Goal: Task Accomplishment & Management: Complete application form

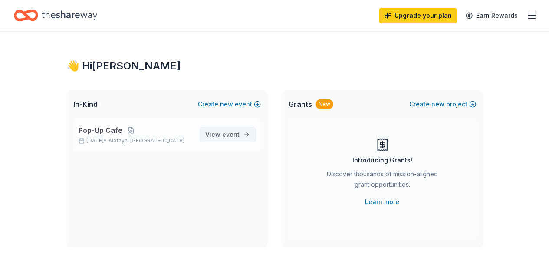
click at [235, 132] on span "event" at bounding box center [230, 134] width 17 height 7
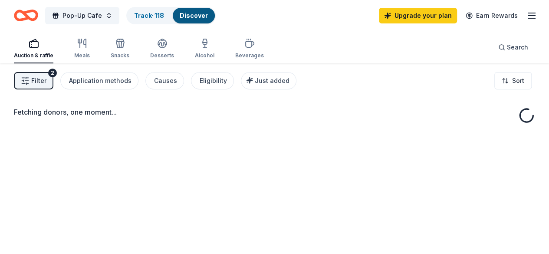
click at [164, 26] on div "Pop-Up Cafe Track · 118 Discover Upgrade your plan Earn Rewards" at bounding box center [274, 15] width 549 height 31
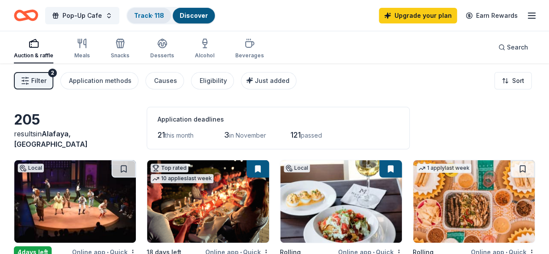
click at [159, 12] on link "Track · 118" at bounding box center [149, 15] width 30 height 7
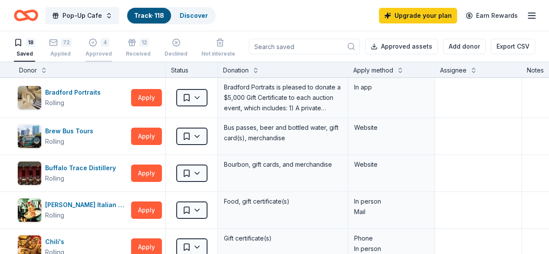
click at [109, 46] on div "4" at bounding box center [105, 42] width 9 height 9
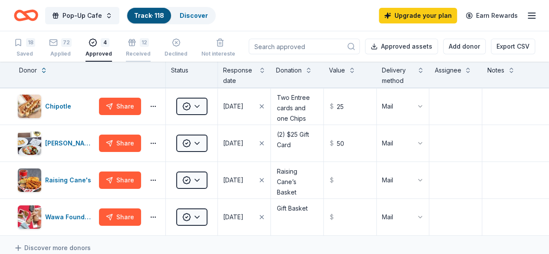
click at [135, 52] on div "Received" at bounding box center [138, 53] width 25 height 7
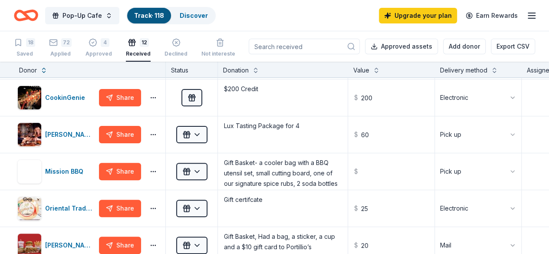
scroll to position [108, 0]
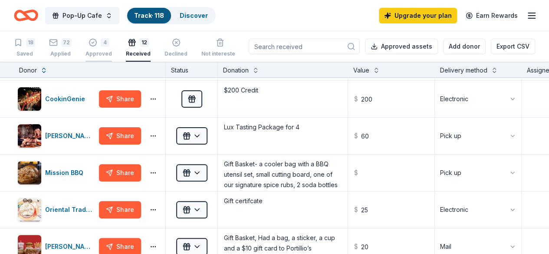
click at [105, 40] on div "4" at bounding box center [105, 42] width 9 height 9
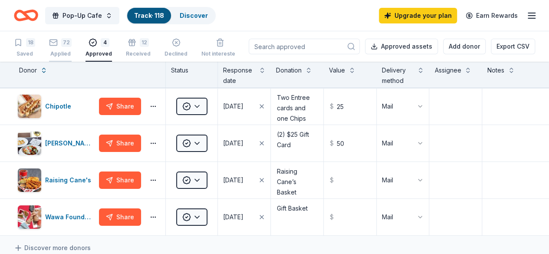
click at [57, 42] on icon "button" at bounding box center [53, 42] width 7 height 2
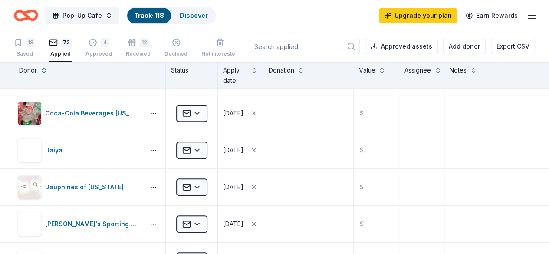
scroll to position [334, 0]
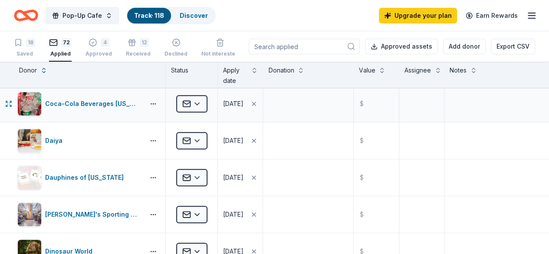
click at [193, 92] on div "Applied" at bounding box center [192, 103] width 52 height 36
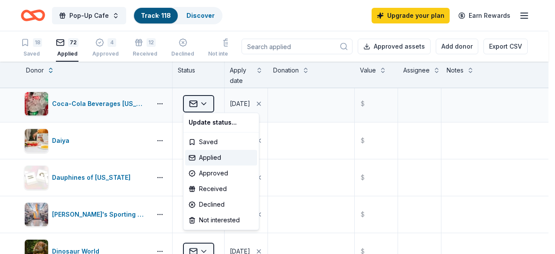
click at [209, 104] on html "Pop-Up Cafe Track · 118 Discover Upgrade your plan Earn Rewards 18 Saved 72 App…" at bounding box center [277, 127] width 555 height 254
click at [224, 202] on div "Declined" at bounding box center [221, 205] width 72 height 16
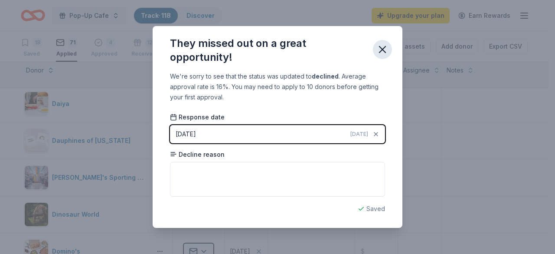
click at [382, 51] on icon "button" at bounding box center [383, 49] width 6 height 6
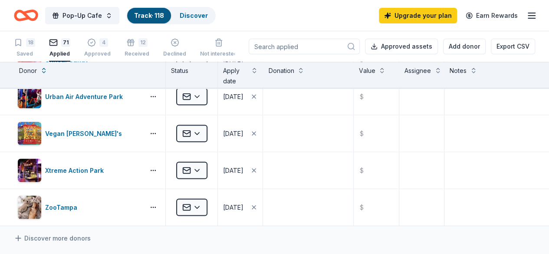
scroll to position [2498, 0]
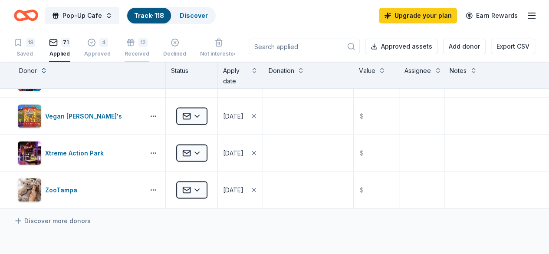
click at [147, 48] on div "12 Received" at bounding box center [137, 47] width 25 height 19
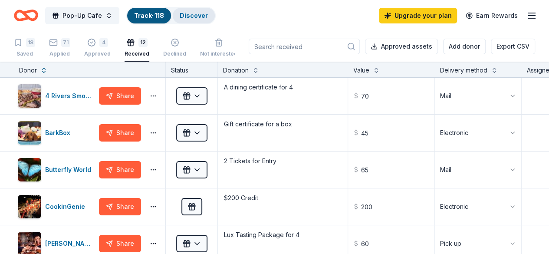
click at [198, 13] on link "Discover" at bounding box center [194, 15] width 28 height 7
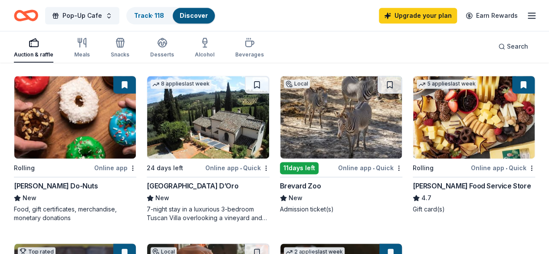
scroll to position [575, 0]
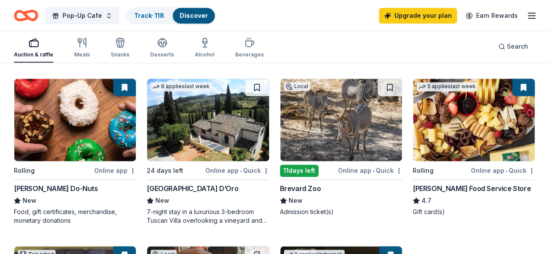
click at [413, 193] on div "Gordon Food Service Store" at bounding box center [472, 188] width 118 height 10
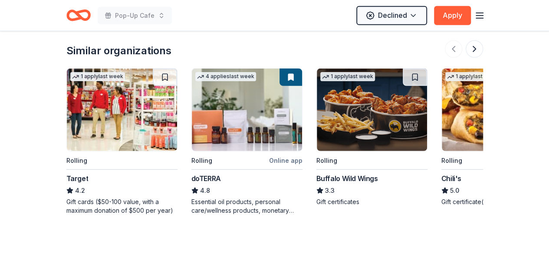
scroll to position [1169, 0]
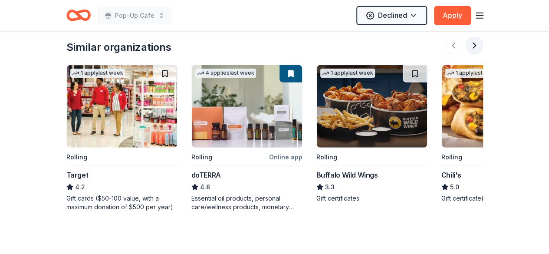
click at [475, 37] on button at bounding box center [474, 45] width 17 height 17
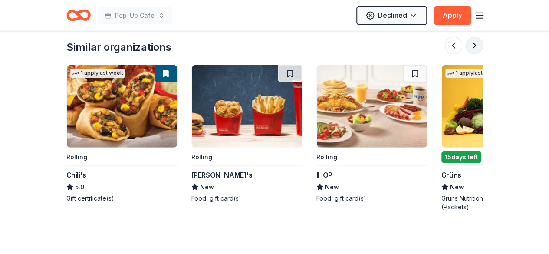
click at [475, 37] on button at bounding box center [474, 45] width 17 height 17
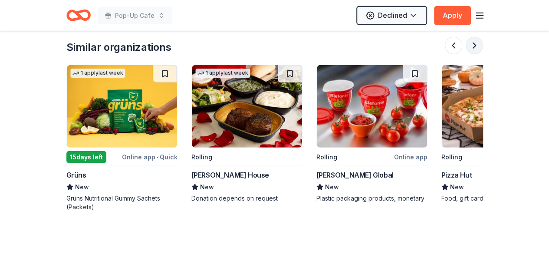
click at [475, 37] on button at bounding box center [474, 45] width 17 height 17
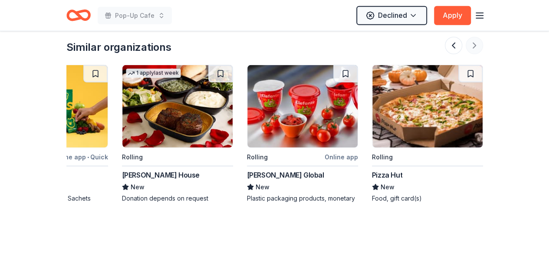
click at [475, 37] on div at bounding box center [464, 45] width 38 height 17
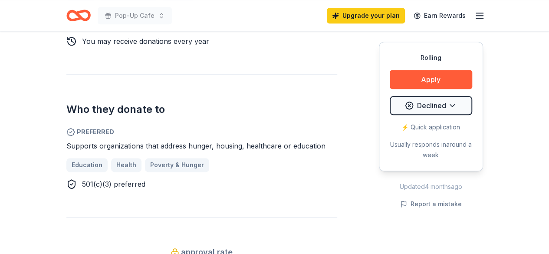
scroll to position [0, 0]
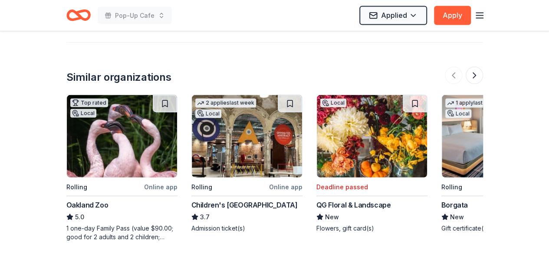
scroll to position [932, 0]
click at [475, 75] on button at bounding box center [474, 75] width 17 height 17
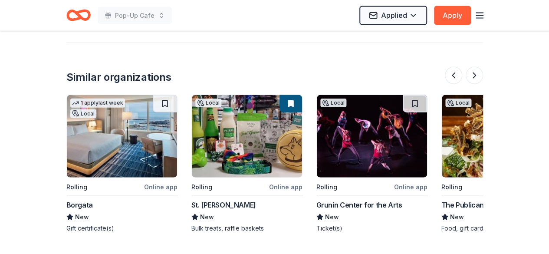
click at [467, 81] on div at bounding box center [464, 75] width 38 height 17
click at [474, 77] on button at bounding box center [474, 75] width 17 height 17
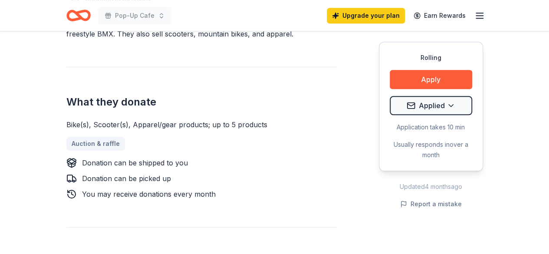
scroll to position [307, 0]
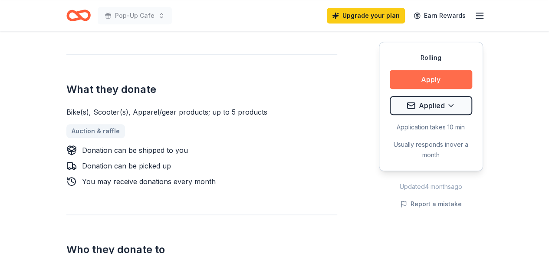
click at [435, 85] on button "Apply" at bounding box center [431, 79] width 82 height 19
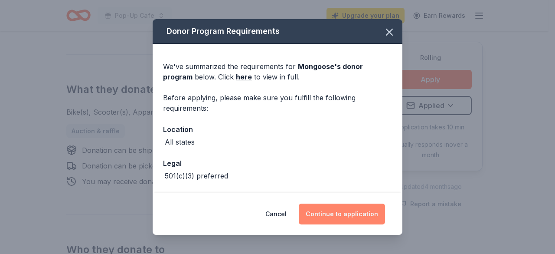
click at [348, 211] on button "Continue to application" at bounding box center [342, 213] width 86 height 21
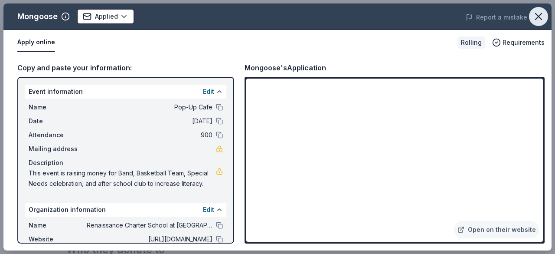
click at [540, 14] on icon "button" at bounding box center [539, 16] width 12 height 12
